Goal: Check status

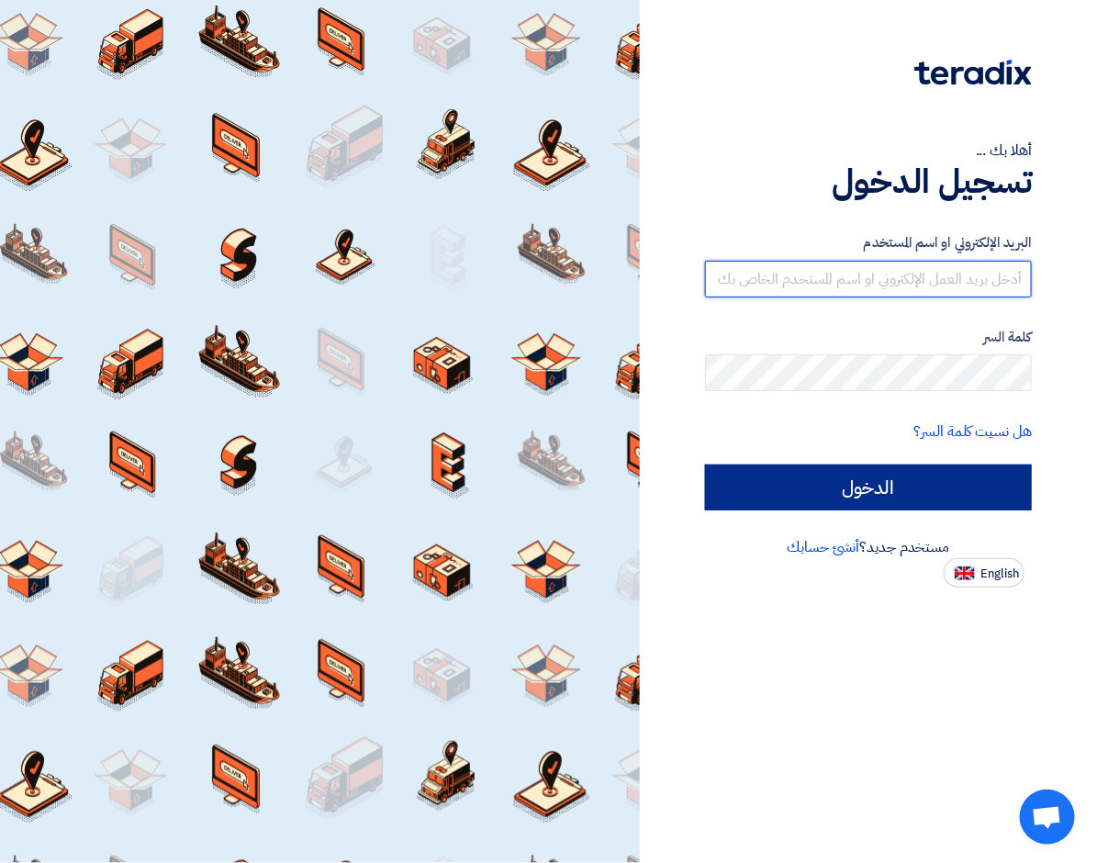
type input "[EMAIL_ADDRESS][DOMAIN_NAME]"
drag, startPoint x: 893, startPoint y: 488, endPoint x: 899, endPoint y: 474, distance: 15.7
click at [896, 482] on input "الدخول" at bounding box center [868, 487] width 327 height 46
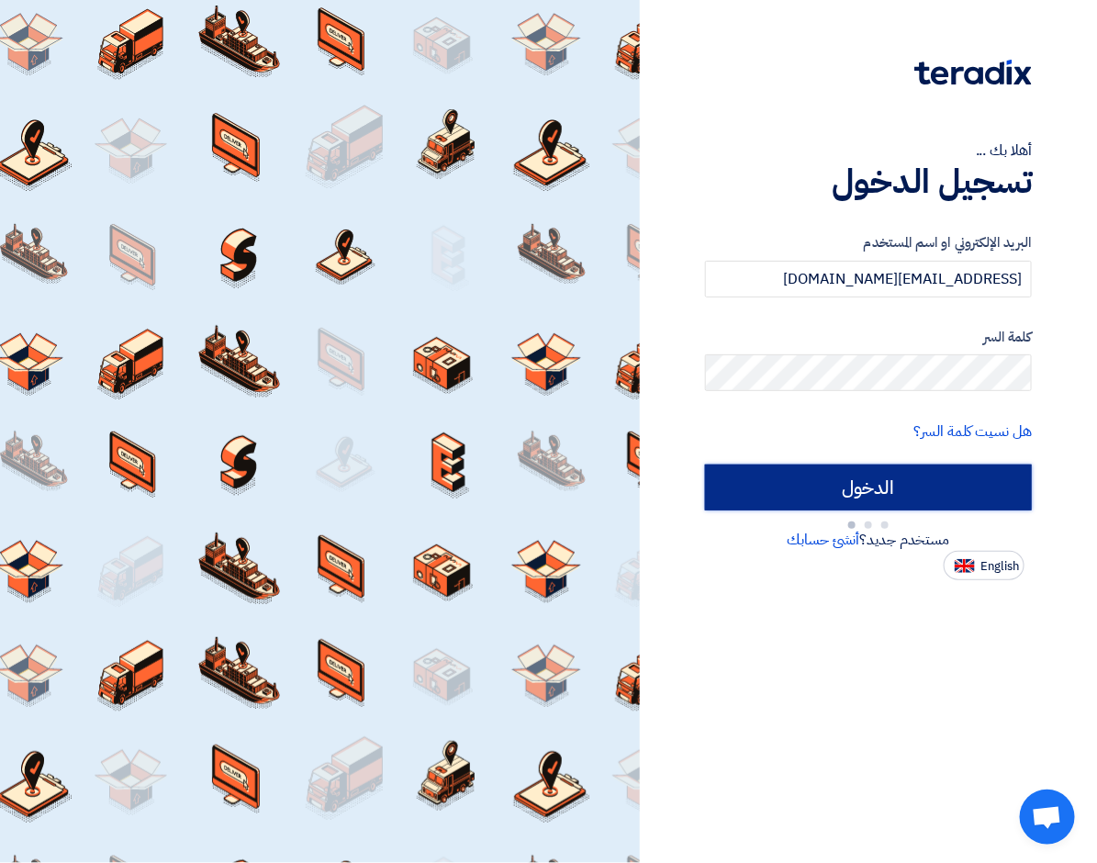
type input "Sign in"
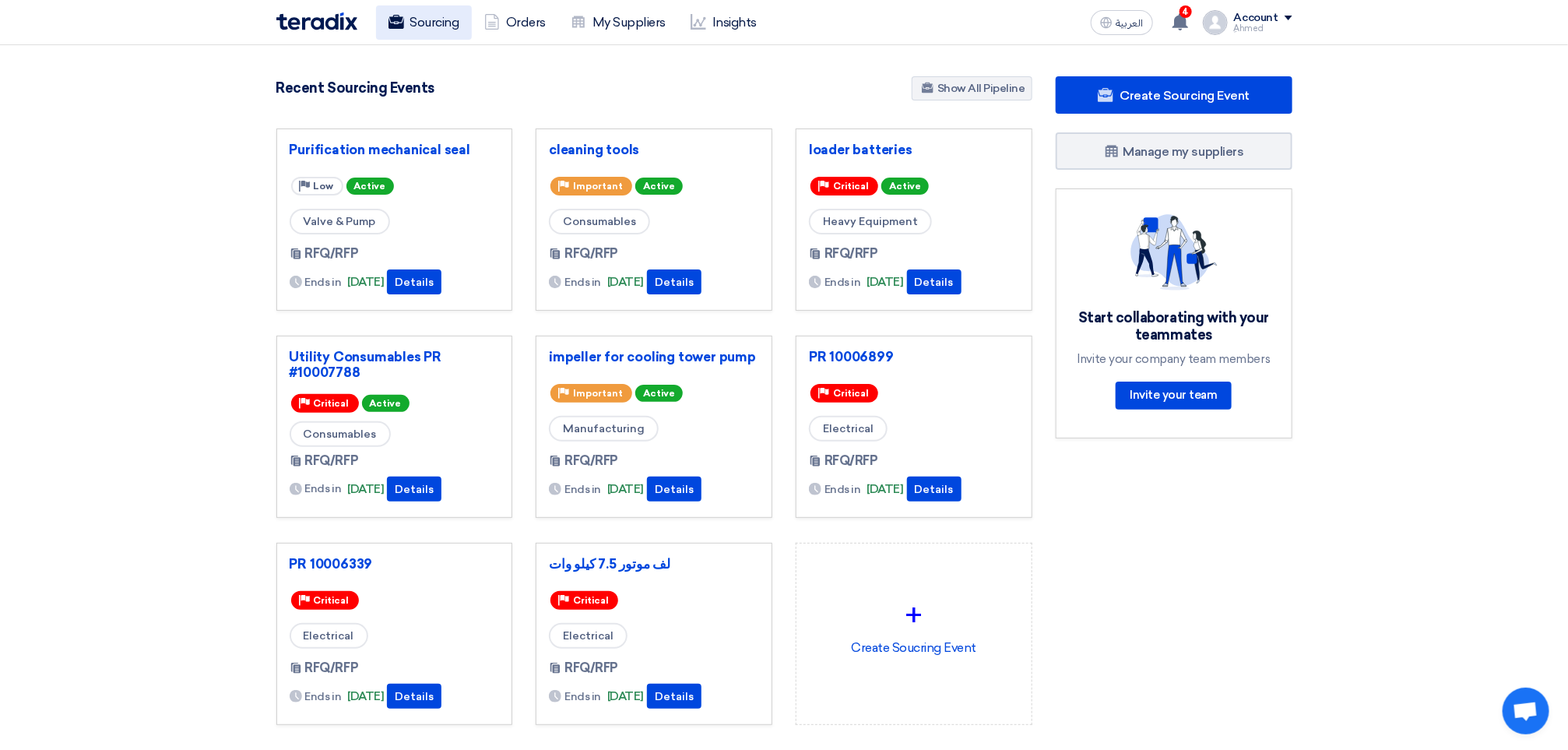
click at [460, 28] on link "Sourcing" at bounding box center [423, 22] width 96 height 34
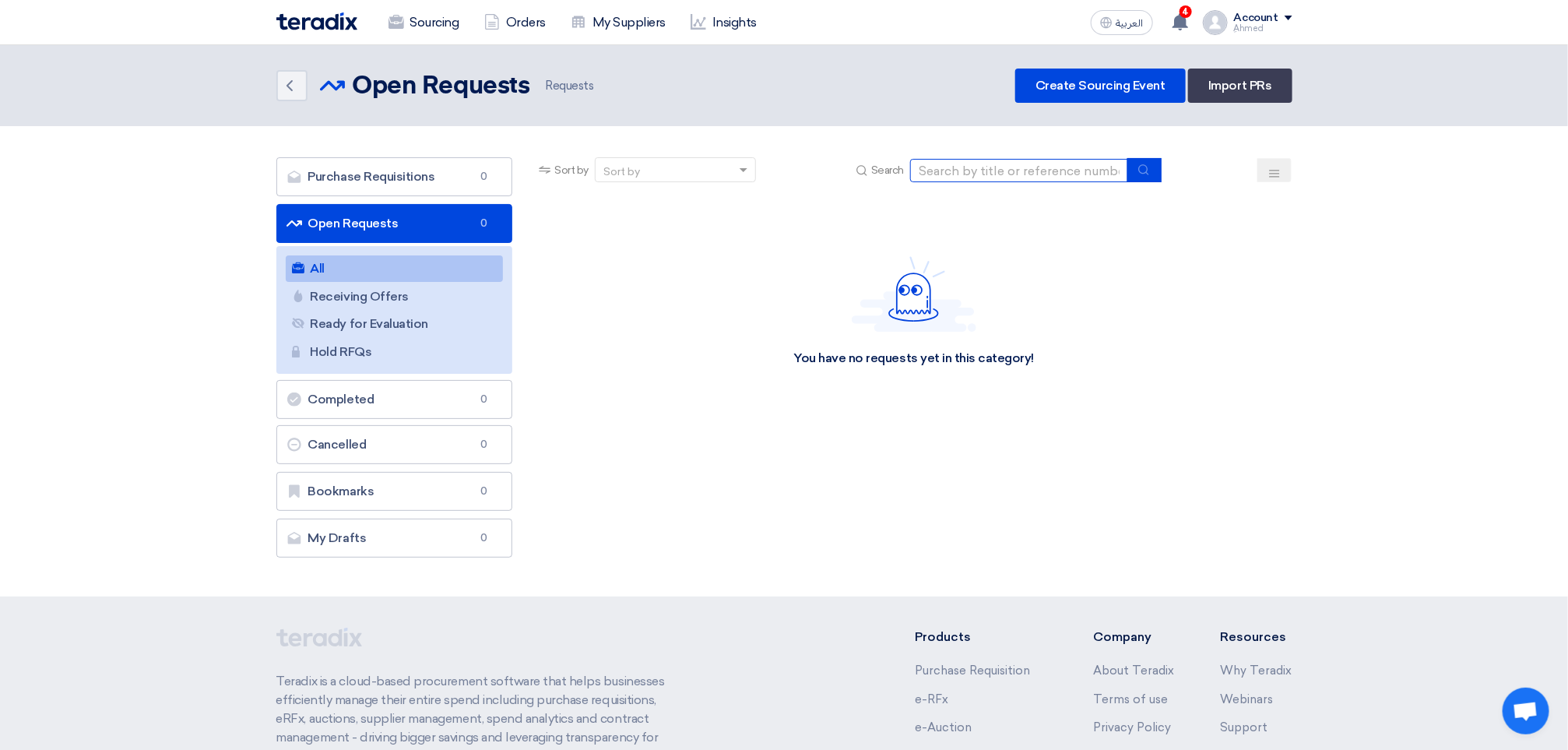
click at [929, 166] on input at bounding box center [1018, 171] width 218 height 24
paste input "10007812"
type input "10007812"
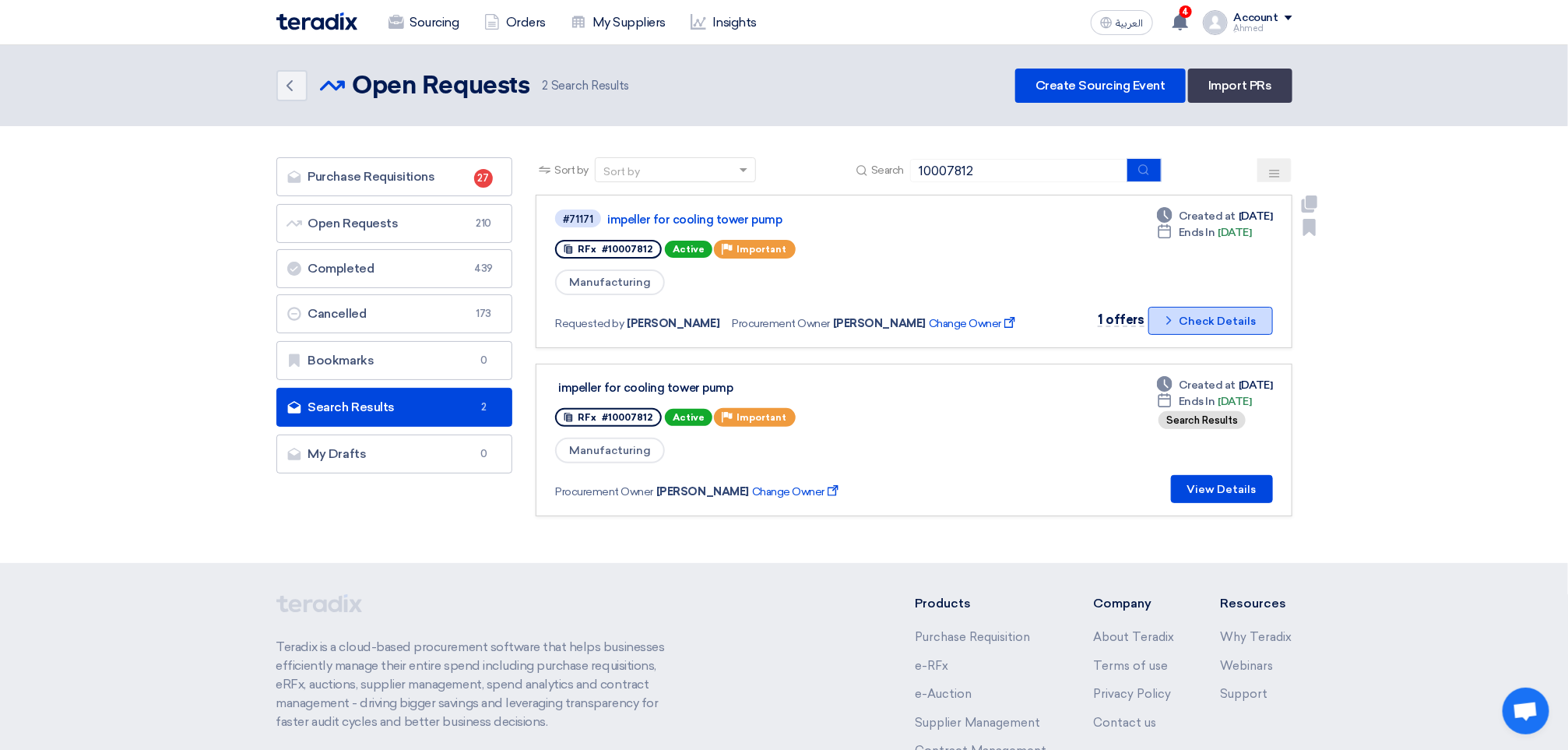
click at [929, 320] on button "Check details Check Details" at bounding box center [1210, 321] width 125 height 28
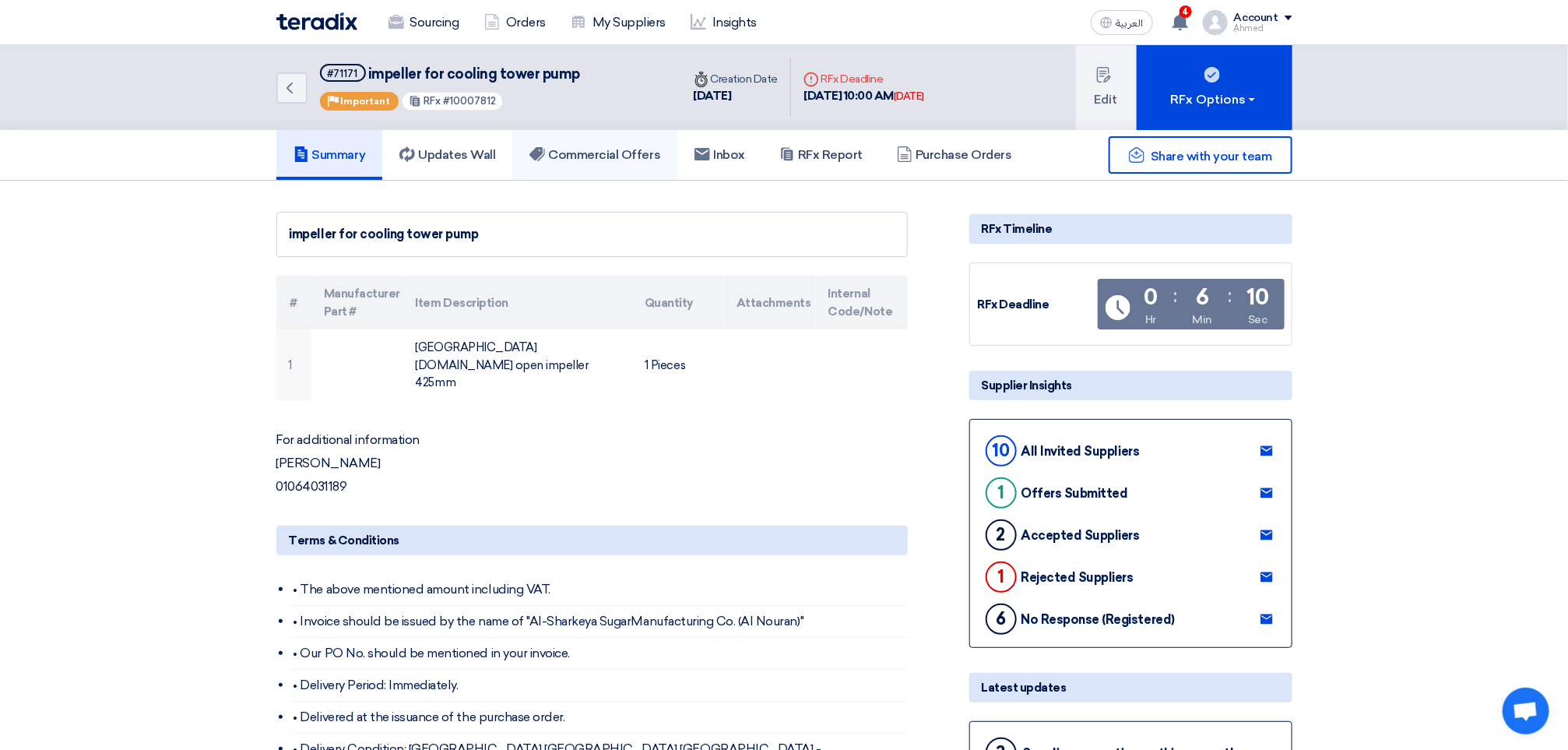
click at [582, 153] on h5 "Commercial Offers" at bounding box center [594, 154] width 131 height 15
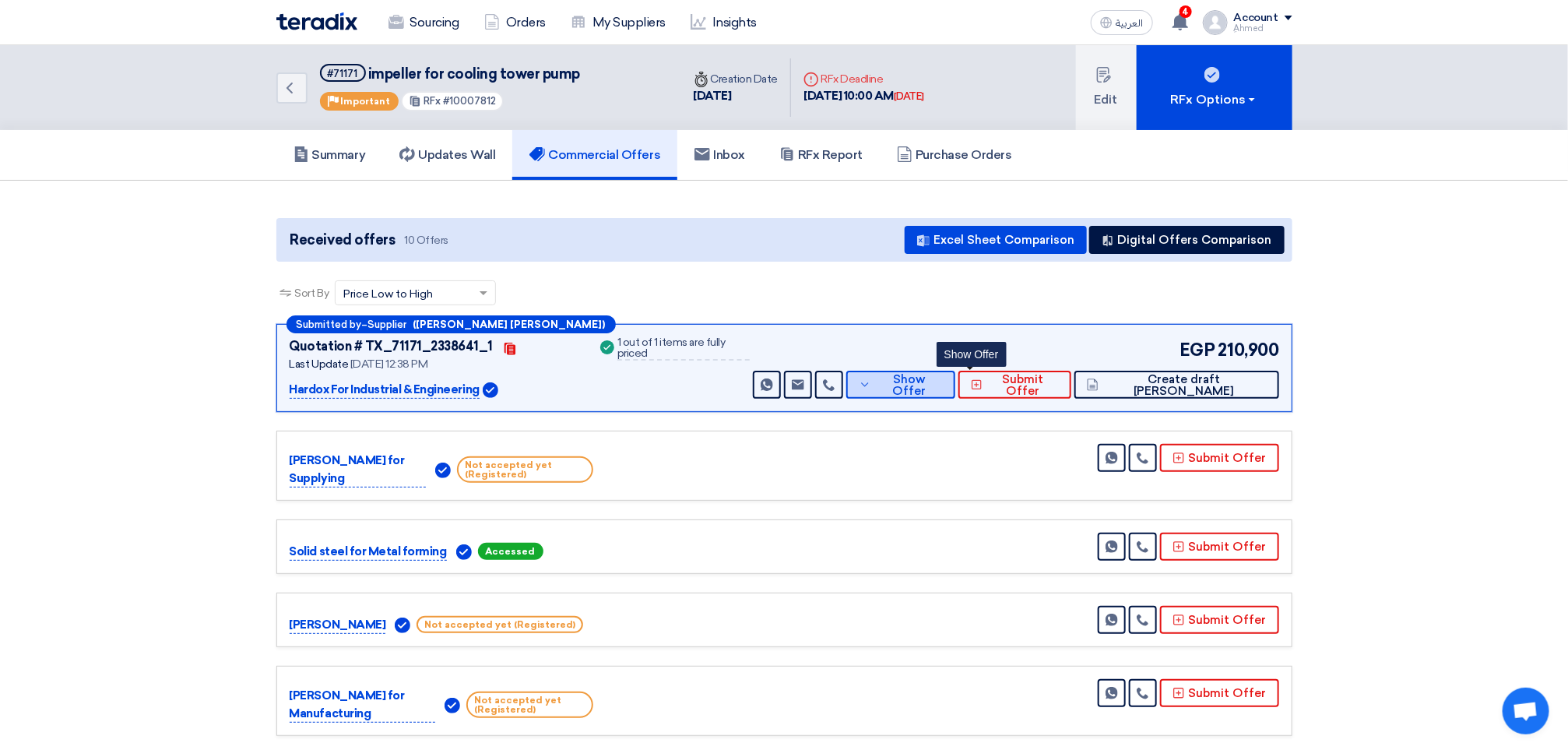
click at [929, 382] on span "Show Offer" at bounding box center [909, 386] width 68 height 24
